Goal: Check status

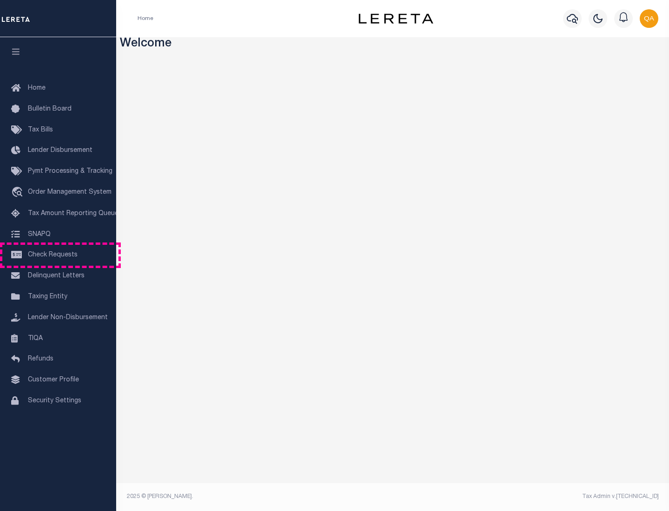
click at [58, 255] on span "Check Requests" at bounding box center [53, 255] width 50 height 7
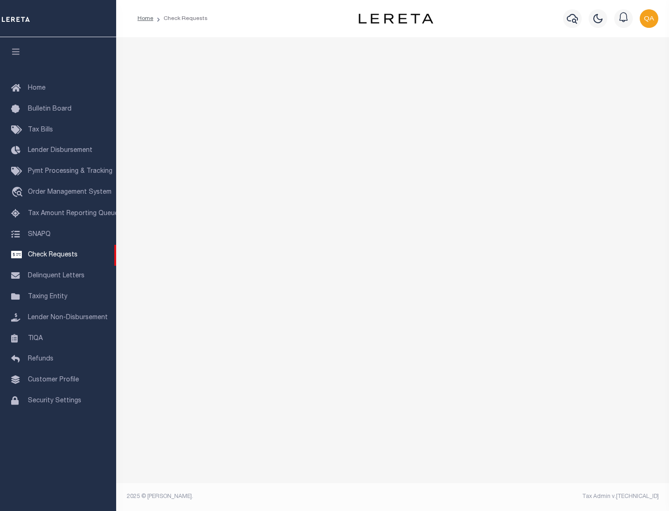
select select "50"
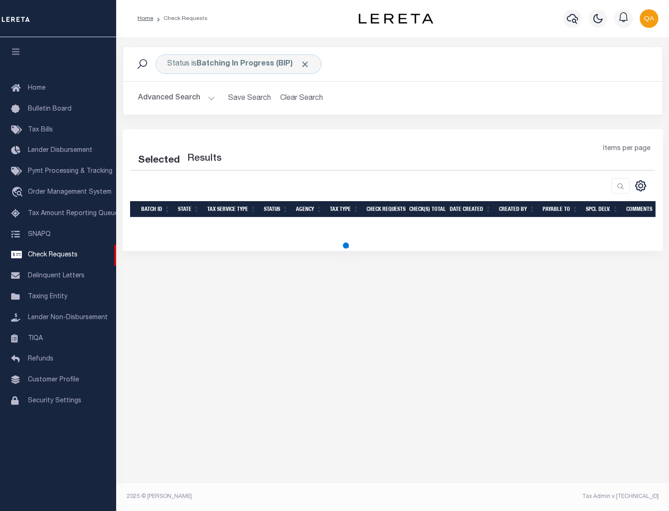
select select "50"
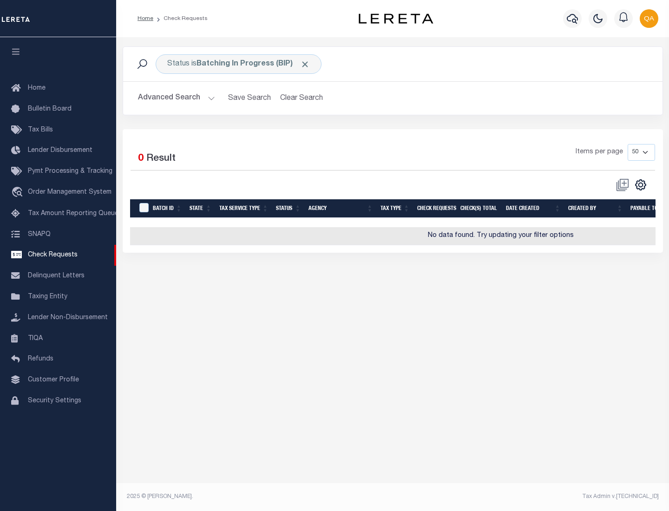
click at [305, 64] on span "Click to Remove" at bounding box center [305, 64] width 10 height 10
